Goal: Task Accomplishment & Management: Complete application form

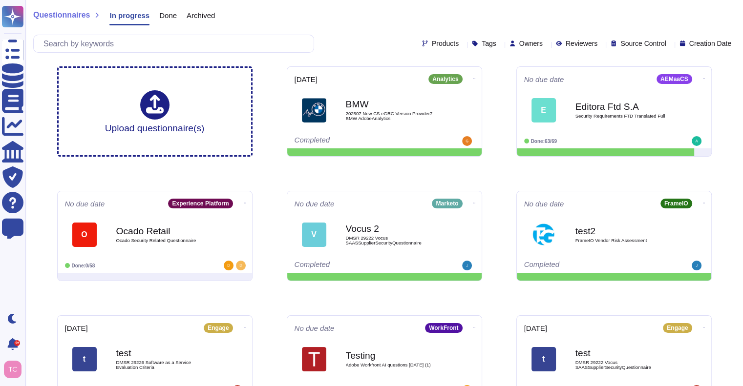
click at [45, 356] on div "Questionnaires In progress Done Archived Products Tags Owners Reviewers Source …" at bounding box center [383, 280] width 717 height 560
click at [524, 44] on div "Owners" at bounding box center [527, 43] width 37 height 7
type input "tanner"
click at [540, 93] on span "Tanner Cortez" at bounding box center [560, 90] width 60 height 9
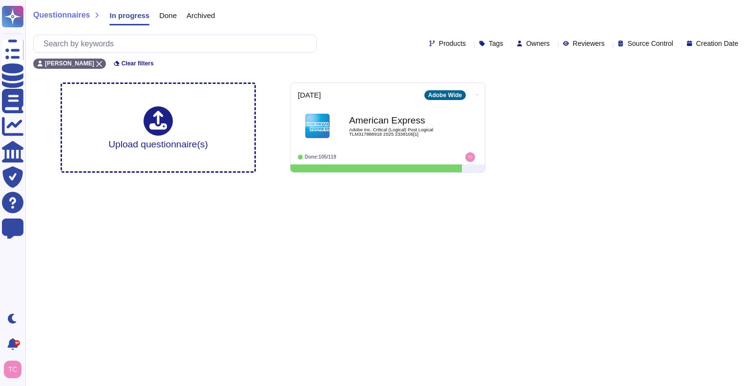
click at [344, 54] on div "Tanner Cortez Clear filters" at bounding box center [387, 61] width 709 height 16
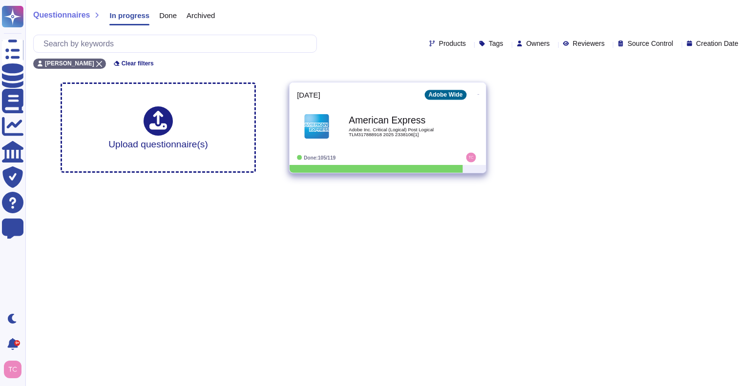
click at [379, 128] on span "Adobe Inc. Critical (Logical) Post Logical TLM317888918 2025 2338106[1]" at bounding box center [398, 131] width 99 height 9
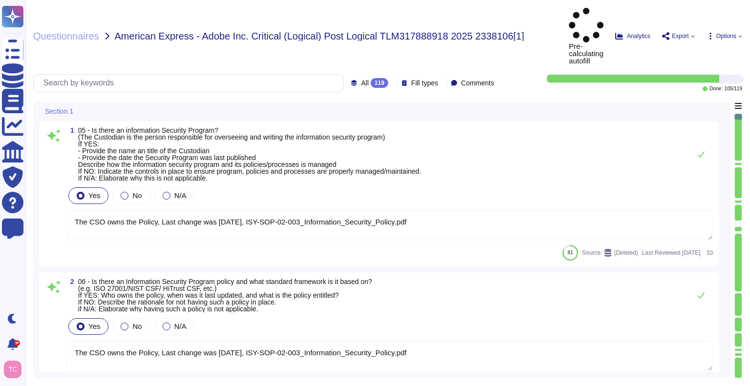
type textarea "The CSO owns the Policy, Last change was December 2023, ISY-SOP-02-003_Informat…"
type textarea "Host-based and network firewalls are in place, as well as strict firewall polic…"
type textarea "Adobe has a Data Classification and Handling Standard governing this function. …"
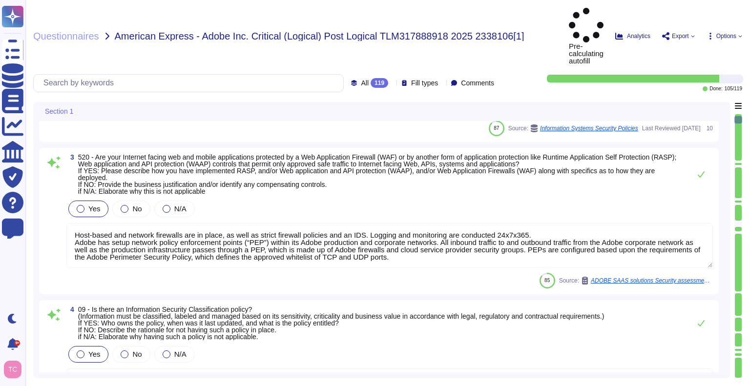
type textarea "The Incident Response Plan and associated procedures are tested and documented …"
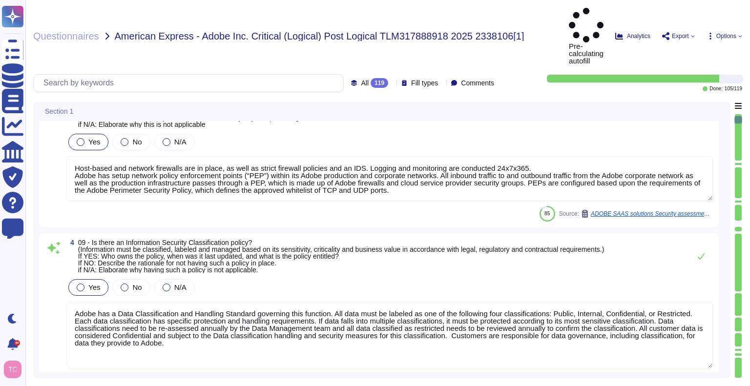
scroll to position [323, 0]
type textarea "Adobe maintains a Logical Access Policy and governing Standards. Account permis…"
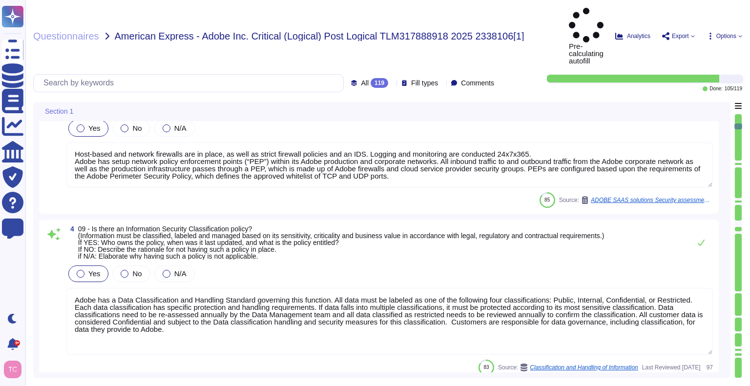
type textarea "Adobe has established Bring Your Own Device (BYOD) Standard, Mobile Device Usag…"
type textarea "Adobe has a structured and well-maintained wireless policy integrated into its …"
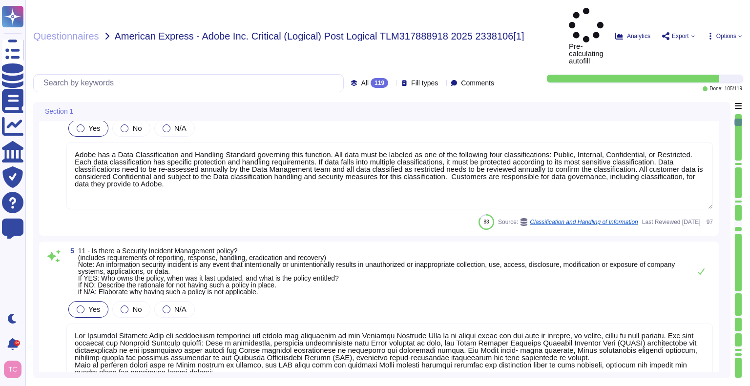
type textarea "The CSO owns the Policy, Last change was December 2023, ISY-SOP-02-003_Informat…"
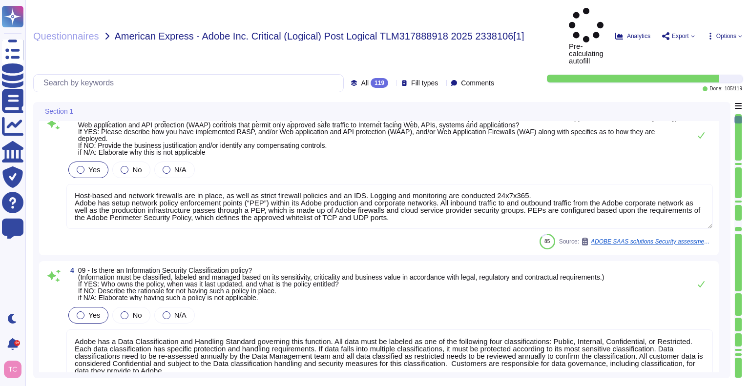
scroll to position [83, 0]
type textarea "The CSO owns the Policy, Last change was December 2023, ISY-SOP-02-003_Informat…"
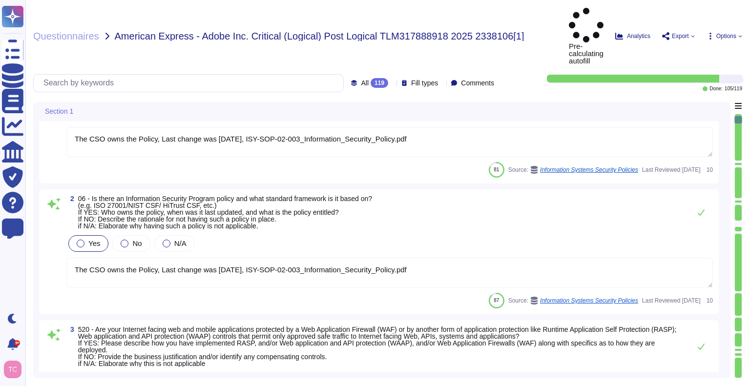
scroll to position [0, 0]
